Goal: Book appointment/travel/reservation

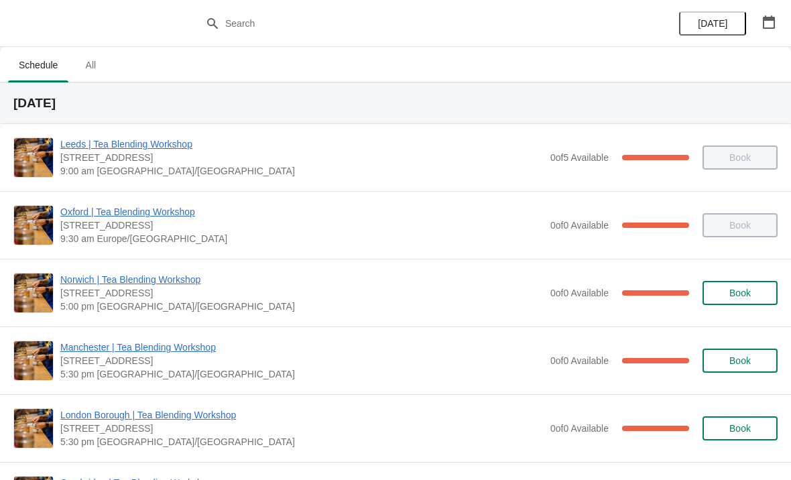
click at [93, 72] on span "All" at bounding box center [91, 65] width 34 height 24
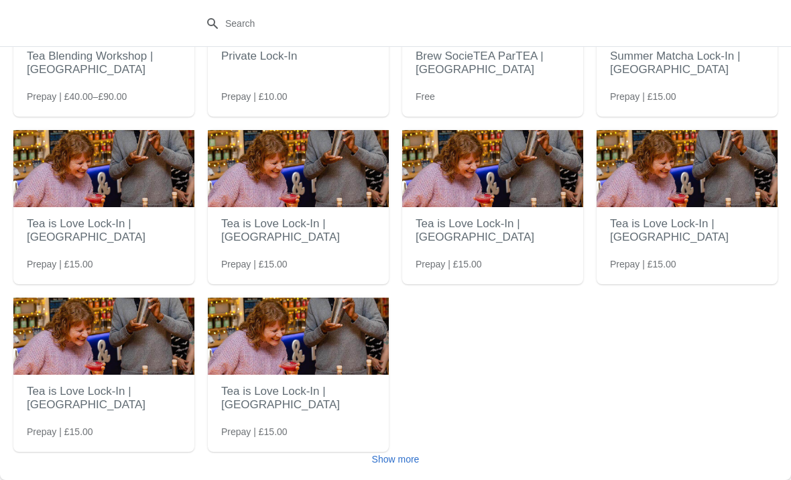
scroll to position [133, 0]
click at [399, 454] on span "Show more" at bounding box center [396, 459] width 48 height 11
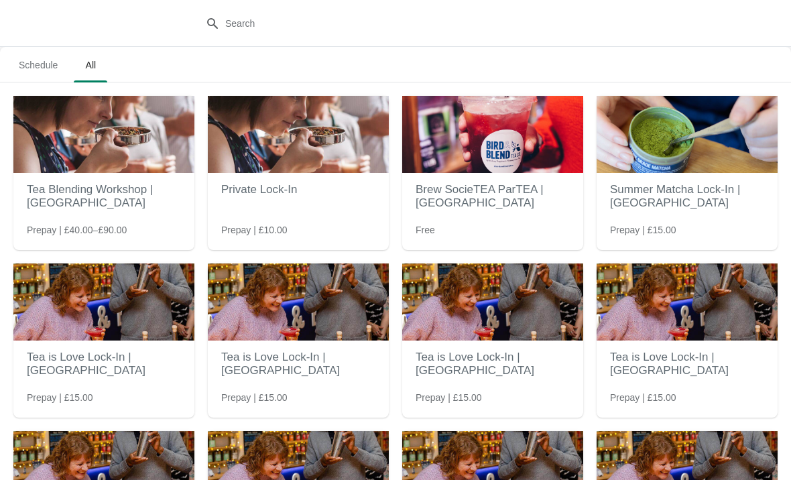
scroll to position [0, 0]
click at [50, 68] on span "Schedule" at bounding box center [38, 65] width 60 height 24
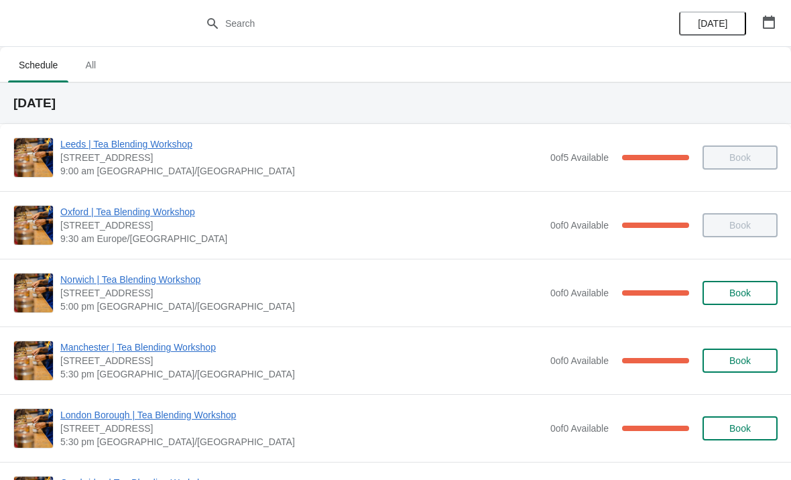
click at [764, 16] on icon "button" at bounding box center [769, 21] width 13 height 13
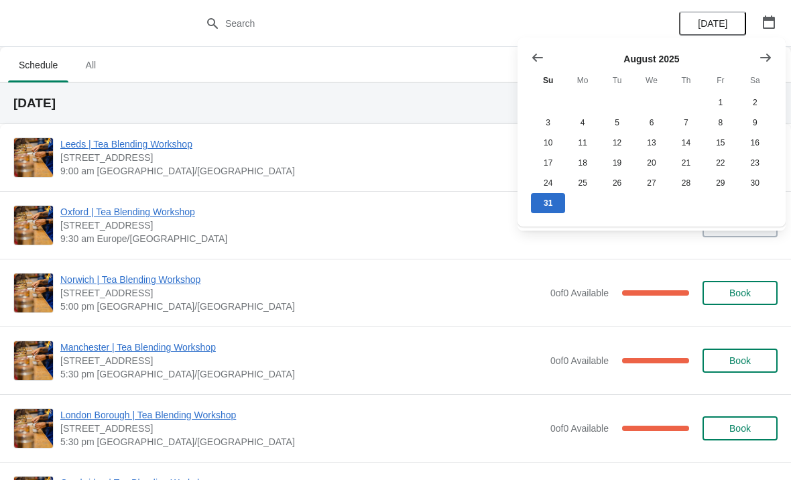
click at [762, 48] on button "Show next month, September 2025" at bounding box center [766, 58] width 24 height 24
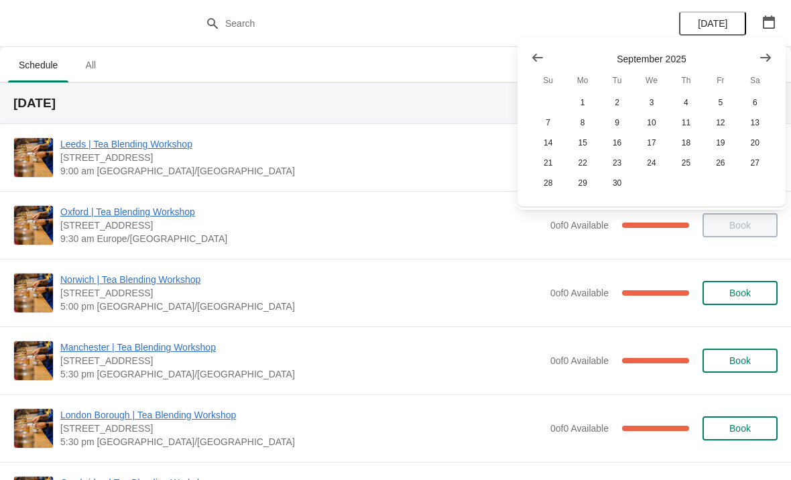
click at [763, 48] on button "Show next month, October 2025" at bounding box center [766, 58] width 24 height 24
click at [773, 58] on button "Show next month, November 2025" at bounding box center [766, 58] width 24 height 24
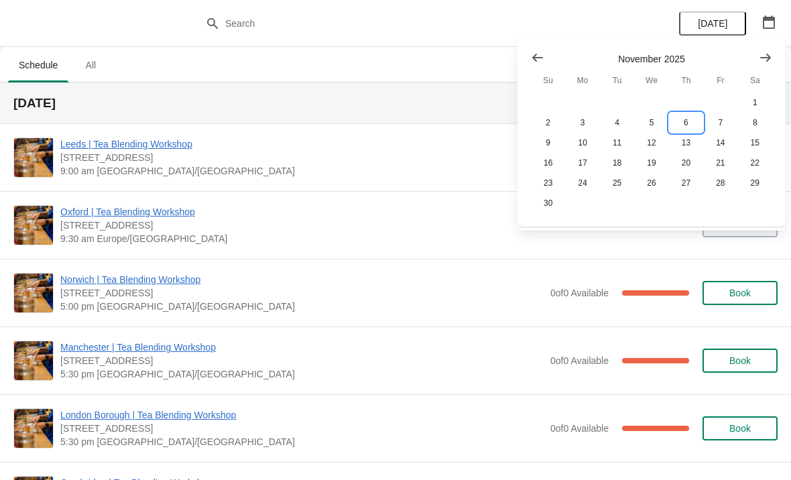
click at [691, 115] on button "6" at bounding box center [686, 123] width 34 height 20
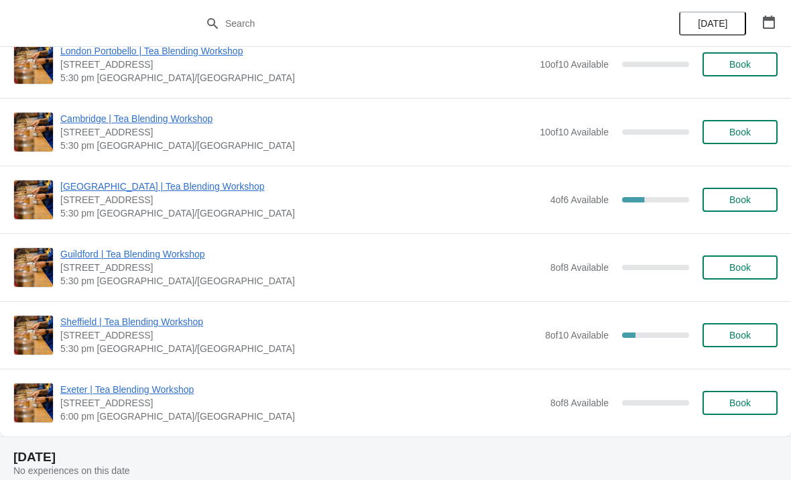
scroll to position [1078, 0]
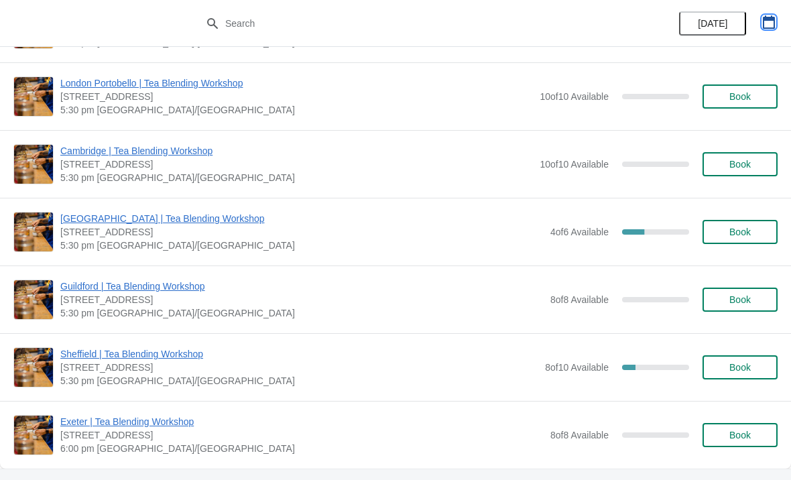
click at [773, 20] on icon "button" at bounding box center [769, 21] width 12 height 13
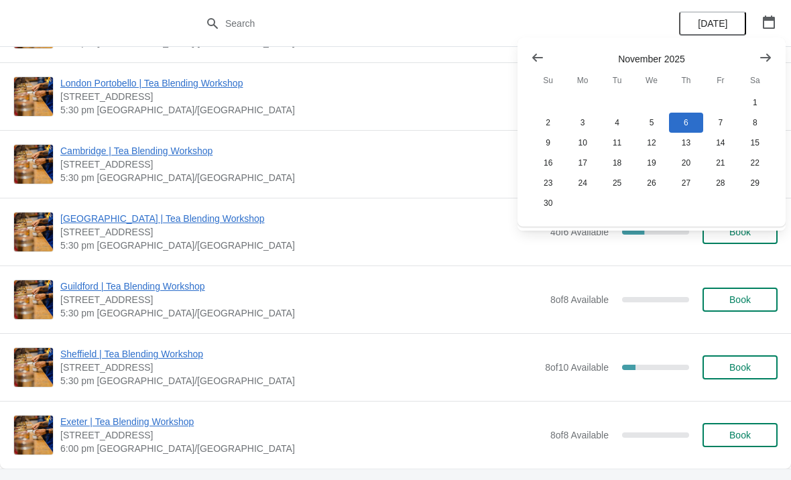
click at [773, 64] on button "Show next month, December 2025" at bounding box center [766, 58] width 24 height 24
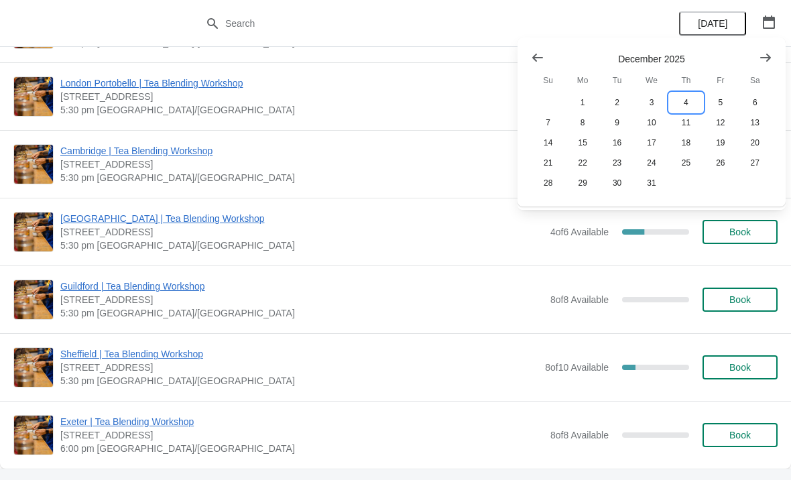
click at [691, 102] on button "4" at bounding box center [686, 103] width 34 height 20
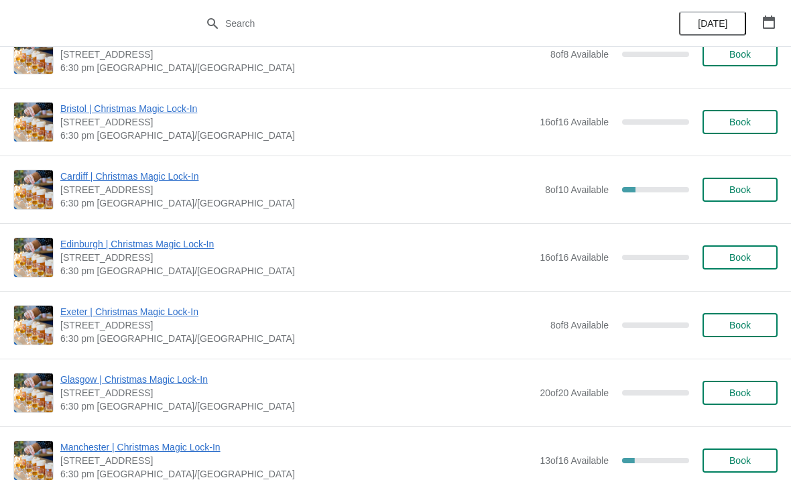
scroll to position [2085, 0]
click at [766, 15] on icon "button" at bounding box center [769, 21] width 12 height 13
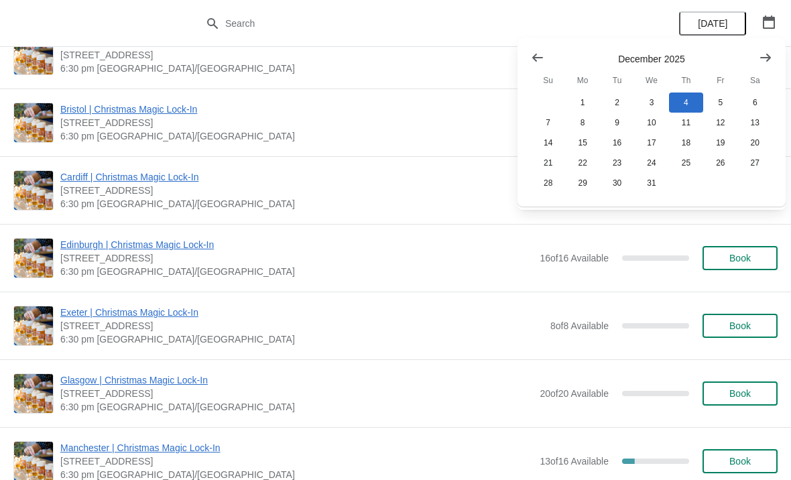
click at [549, 52] on button "Show previous month, November 2025" at bounding box center [538, 58] width 24 height 24
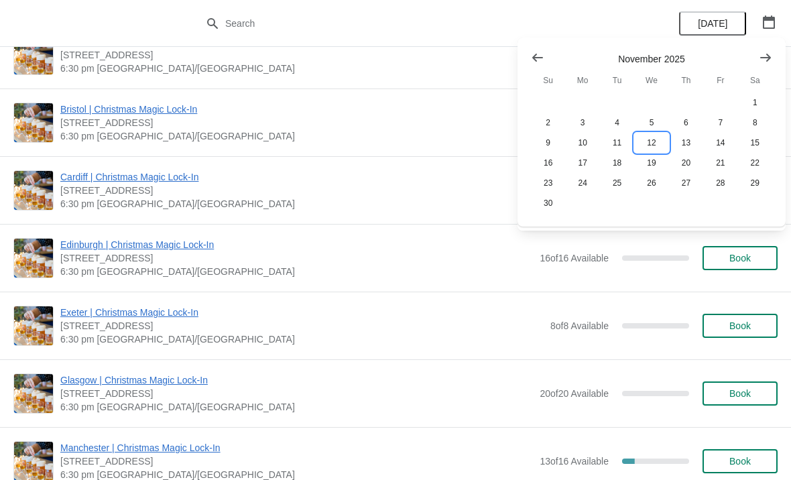
click at [660, 148] on button "12" at bounding box center [651, 143] width 34 height 20
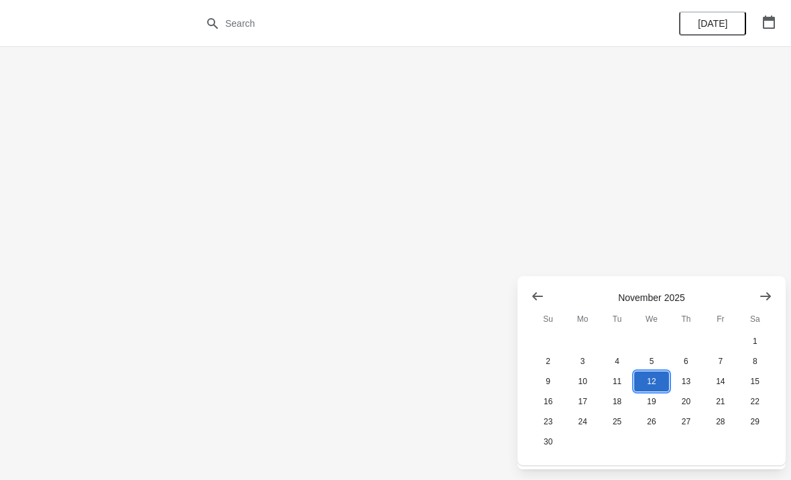
scroll to position [0, 0]
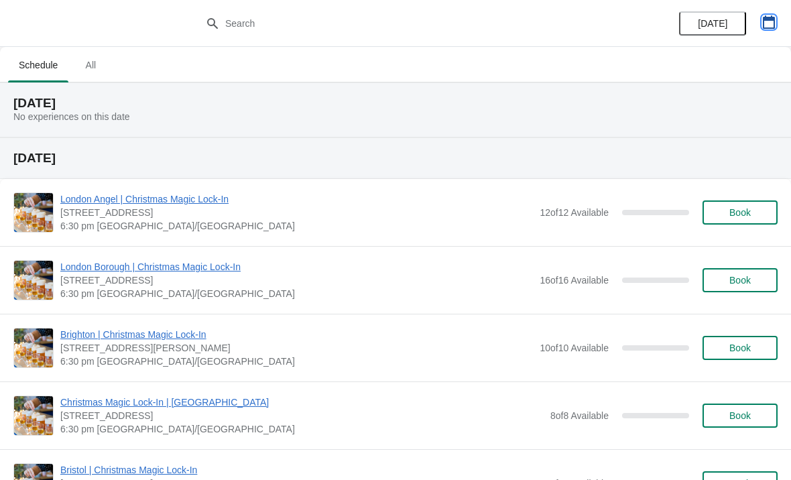
click at [768, 15] on icon "button" at bounding box center [769, 21] width 13 height 13
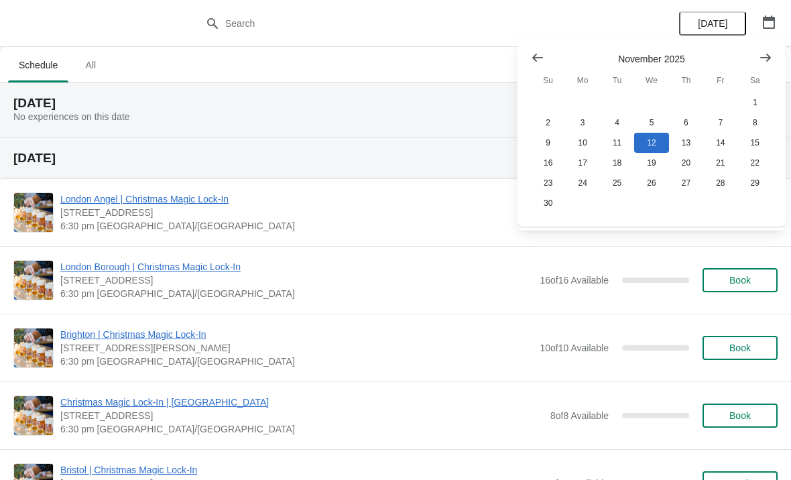
click at [768, 55] on icon "Show next month, December 2025" at bounding box center [766, 57] width 11 height 8
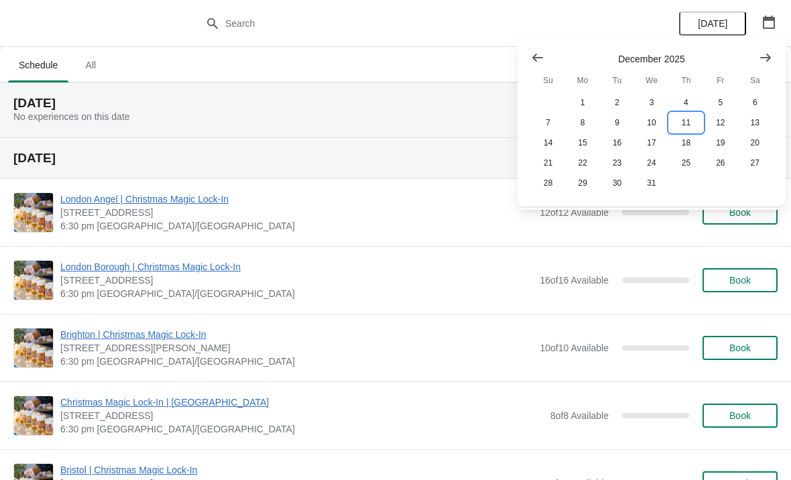
click at [694, 122] on button "11" at bounding box center [686, 123] width 34 height 20
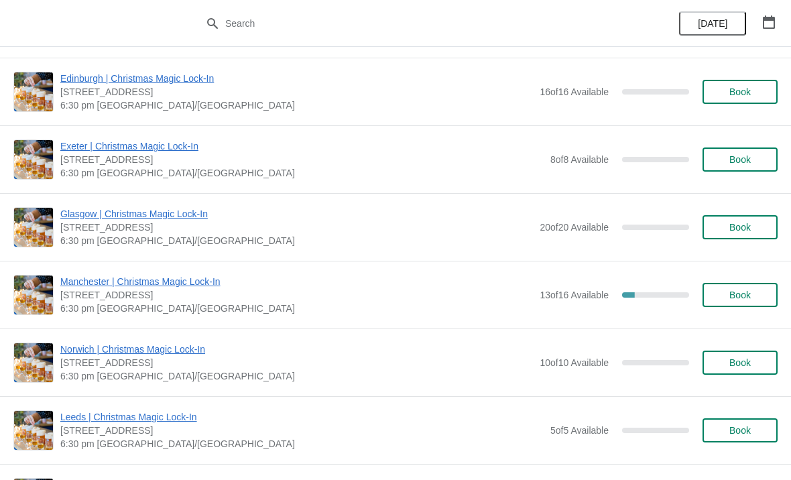
scroll to position [555, 0]
